Goal: Information Seeking & Learning: Learn about a topic

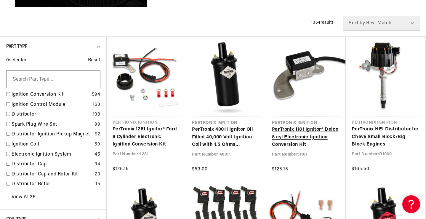
scroll to position [208, 0]
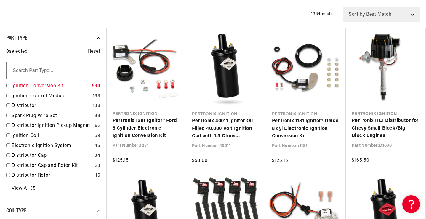
click at [9, 85] on input "checkbox" at bounding box center [8, 86] width 4 height 4
checkbox input "true"
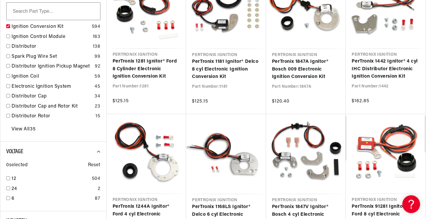
scroll to position [297, 0]
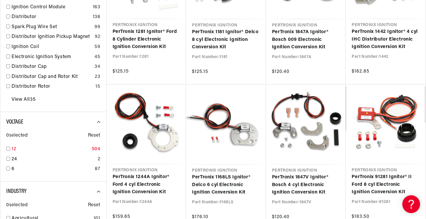
click at [9, 148] on input "checkbox" at bounding box center [8, 149] width 4 height 4
checkbox input "true"
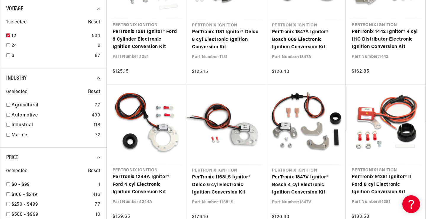
scroll to position [0, 180]
click at [7, 124] on input "checkbox" at bounding box center [8, 125] width 4 height 4
checkbox input "true"
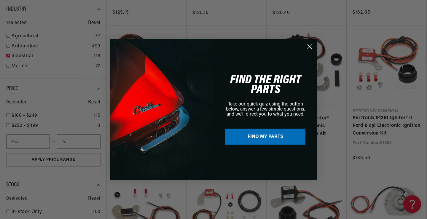
click at [272, 136] on button "FIND MY PARTS" at bounding box center [265, 137] width 80 height 16
click at [310, 45] on circle "Close dialog" at bounding box center [310, 47] width 10 height 10
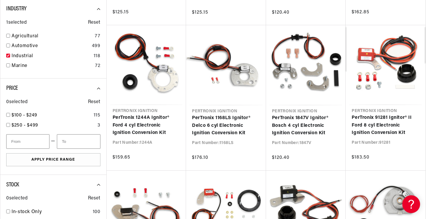
scroll to position [0, 149]
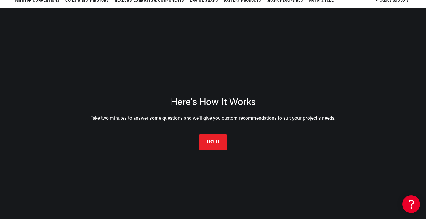
scroll to position [0, 180]
click at [221, 138] on button "TRY IT" at bounding box center [213, 141] width 28 height 16
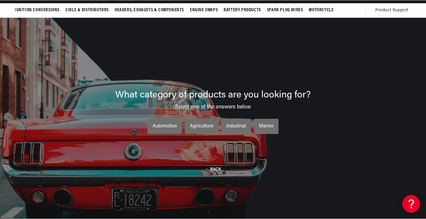
scroll to position [42, 0]
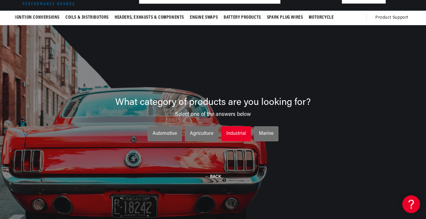
click at [230, 131] on div "Industrial" at bounding box center [237, 134] width 20 height 8
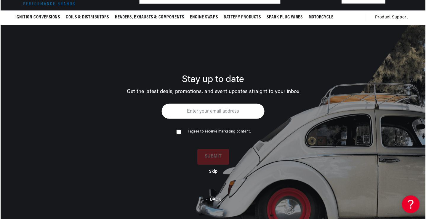
scroll to position [0, 0]
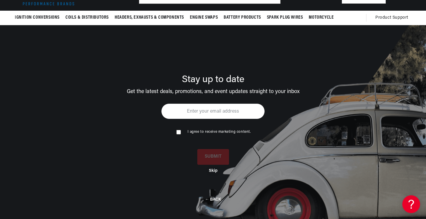
click at [211, 172] on button "Skip" at bounding box center [213, 170] width 9 height 5
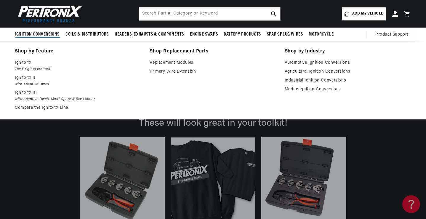
click at [27, 34] on span "Ignition Conversions" at bounding box center [37, 34] width 45 height 6
click at [30, 66] on p "Ignitor©" at bounding box center [78, 62] width 127 height 7
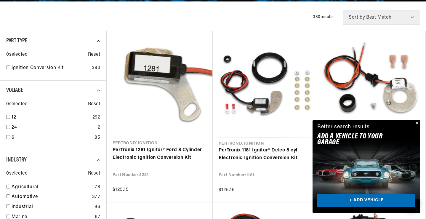
scroll to position [0, 180]
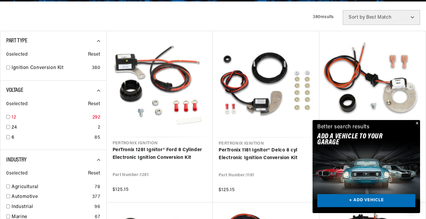
click at [7, 116] on input "checkbox" at bounding box center [8, 117] width 4 height 4
checkbox input "true"
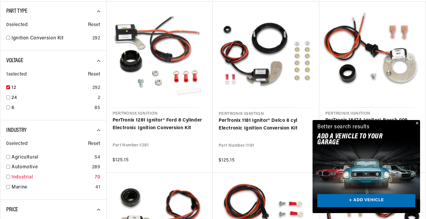
click at [7, 176] on input "checkbox" at bounding box center [8, 177] width 4 height 4
checkbox input "true"
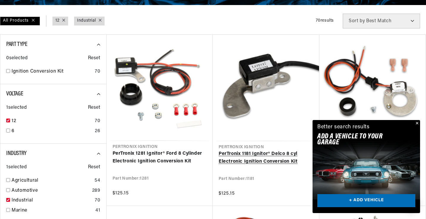
scroll to position [148, 0]
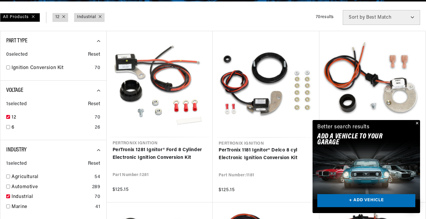
click at [417, 122] on button "Close" at bounding box center [416, 123] width 7 height 7
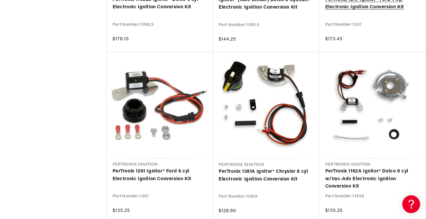
scroll to position [652, 0]
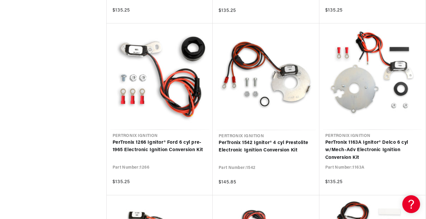
scroll to position [0, 180]
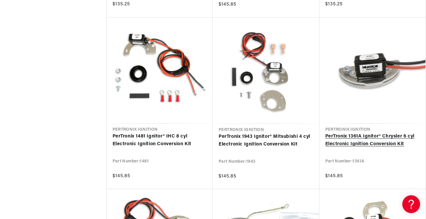
scroll to position [0, 180]
click at [369, 133] on link "PerTronix 1361A Ignitor® Chrysler 6 cyl Electronic Ignition Conversion Kit" at bounding box center [373, 140] width 95 height 15
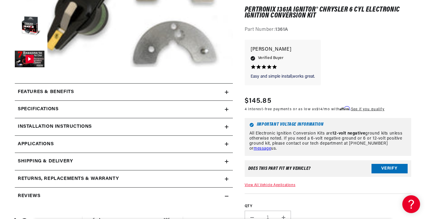
click at [227, 127] on icon at bounding box center [227, 127] width 4 height 4
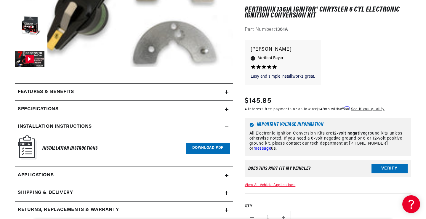
click at [93, 112] on div "Specifications" at bounding box center [120, 110] width 210 height 8
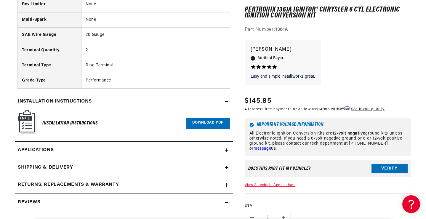
scroll to position [474, 0]
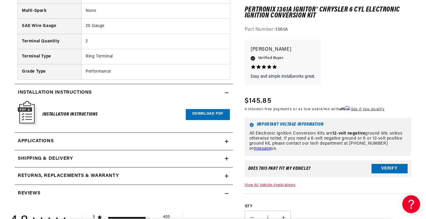
click at [192, 138] on link "Applications" at bounding box center [124, 141] width 218 height 17
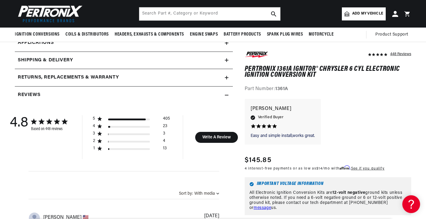
scroll to position [0, 46]
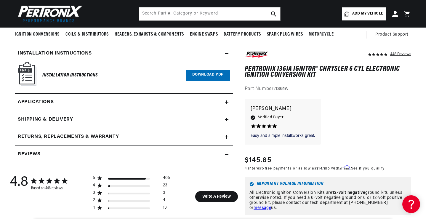
click at [226, 103] on icon at bounding box center [227, 103] width 4 height 4
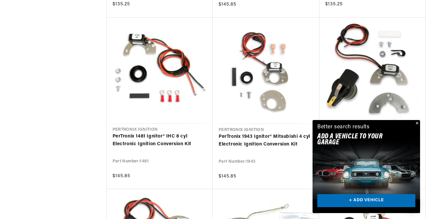
scroll to position [0, 180]
click at [417, 121] on button "Close" at bounding box center [416, 123] width 7 height 7
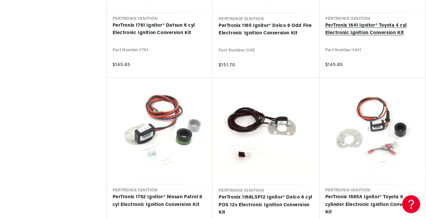
scroll to position [1838, 0]
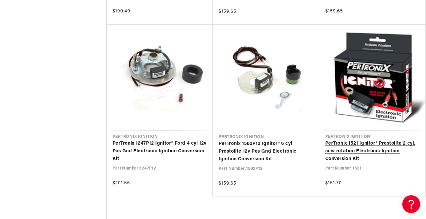
scroll to position [0, 111]
